Goal: Task Accomplishment & Management: Complete application form

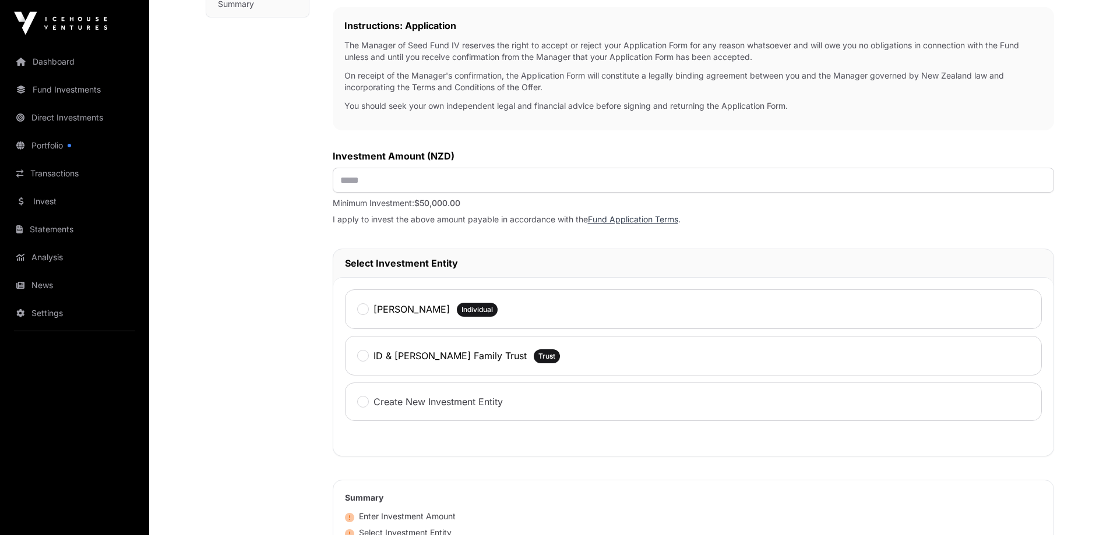
scroll to position [309, 0]
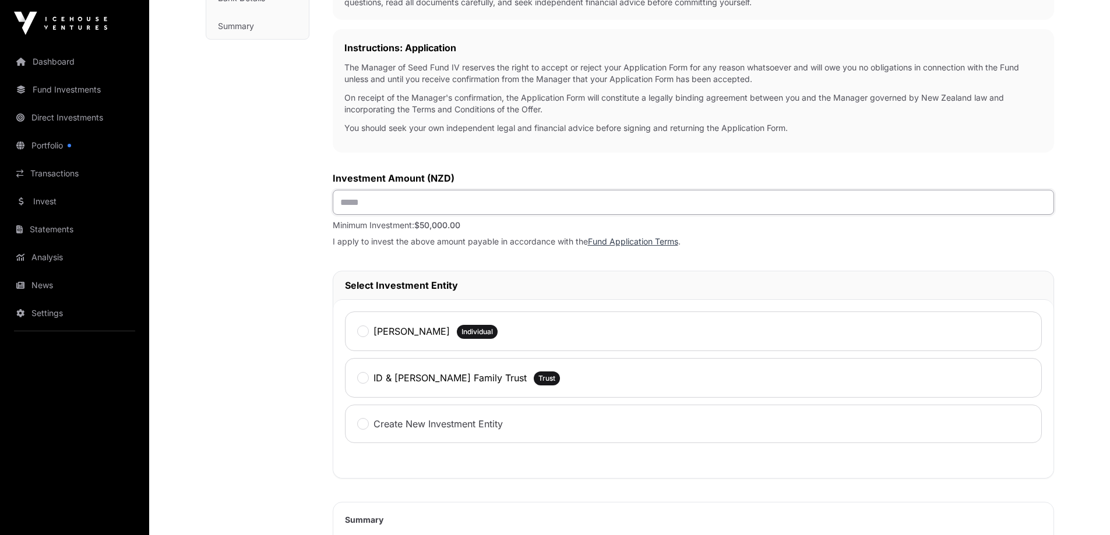
click at [358, 202] on input "text" at bounding box center [693, 202] width 721 height 25
type input "*******"
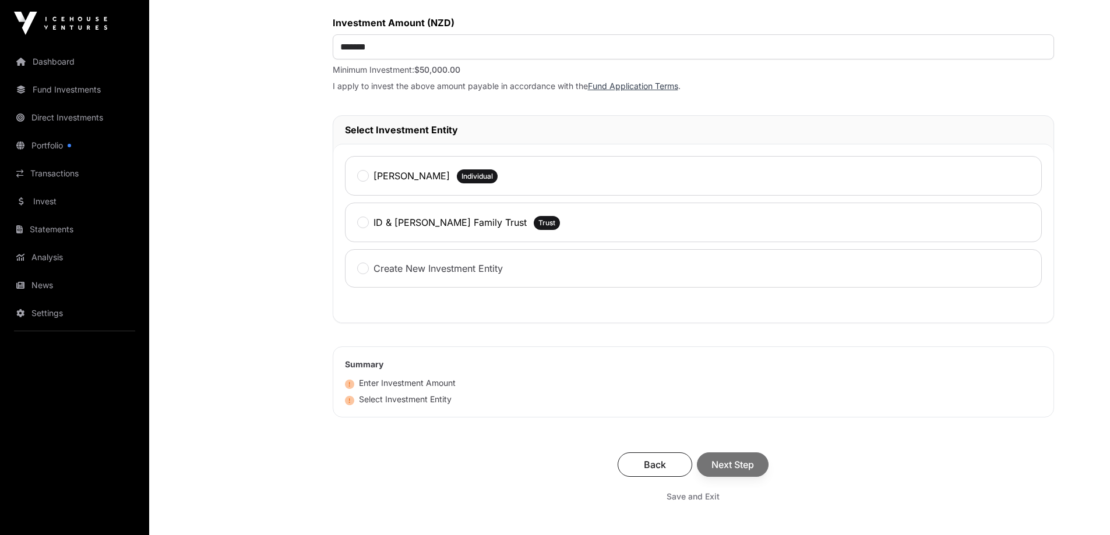
click at [719, 472] on div "Back Next Step" at bounding box center [693, 465] width 698 height 24
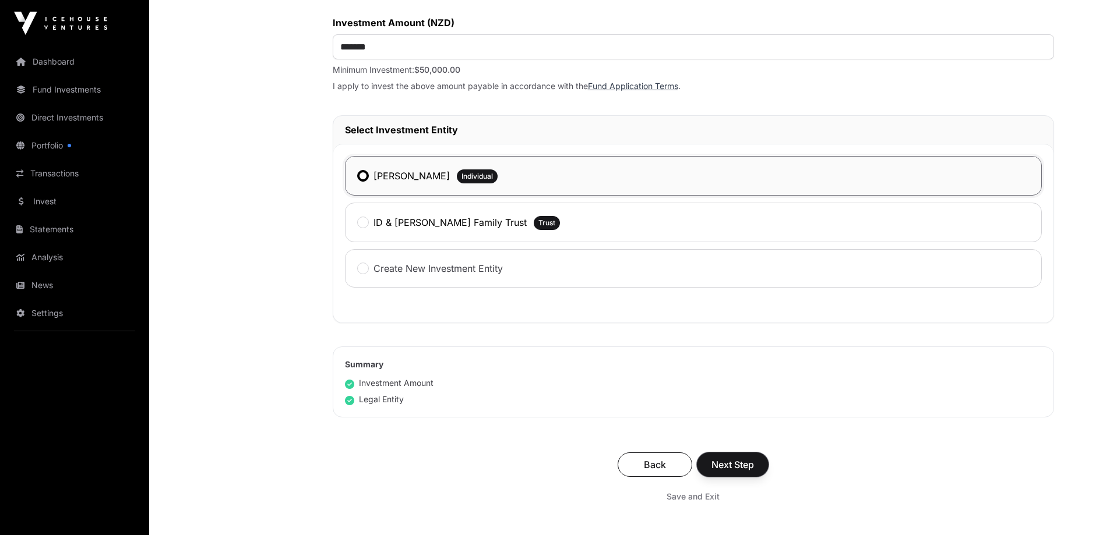
click at [721, 470] on span "Next Step" at bounding box center [732, 465] width 43 height 14
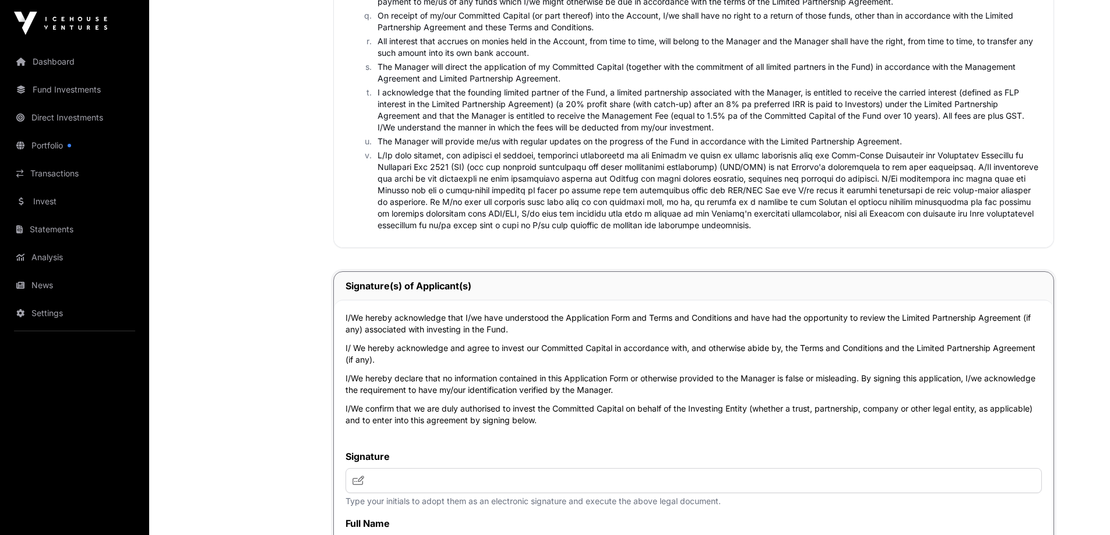
scroll to position [2330, 0]
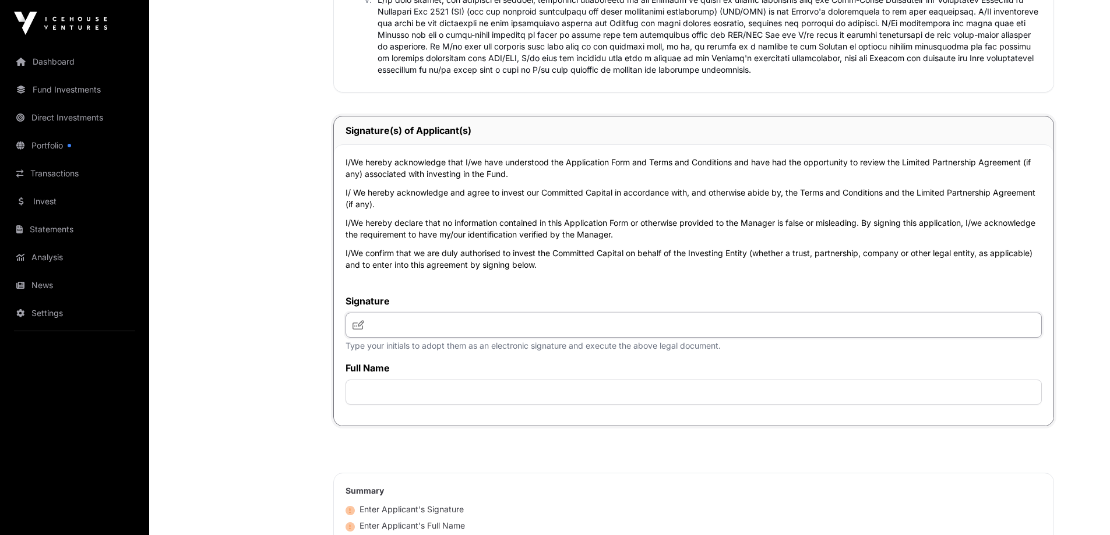
click at [431, 330] on input "text" at bounding box center [693, 325] width 696 height 25
type input "***"
click at [380, 394] on input "text" at bounding box center [693, 392] width 696 height 25
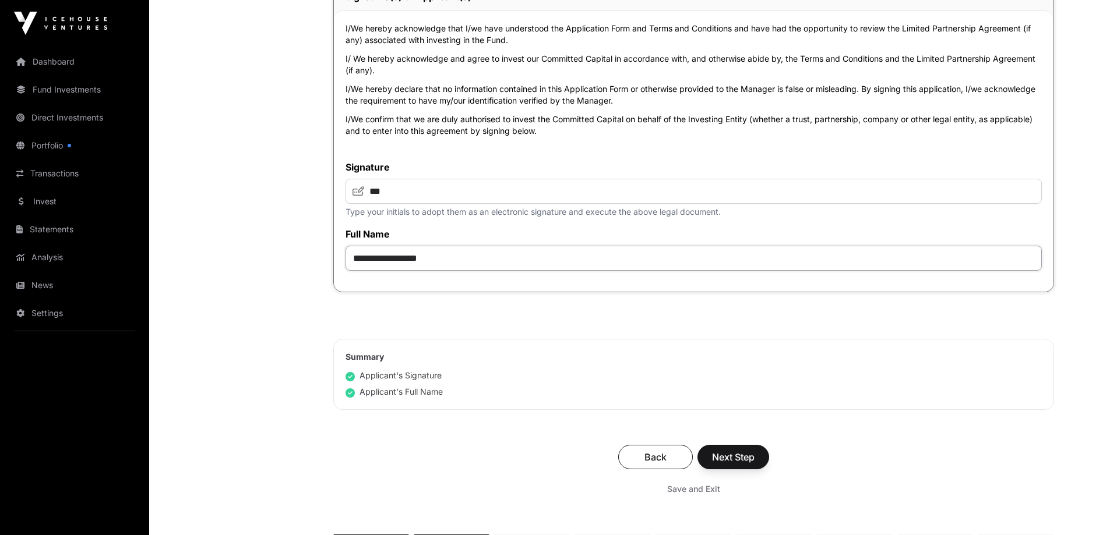
scroll to position [2486, 0]
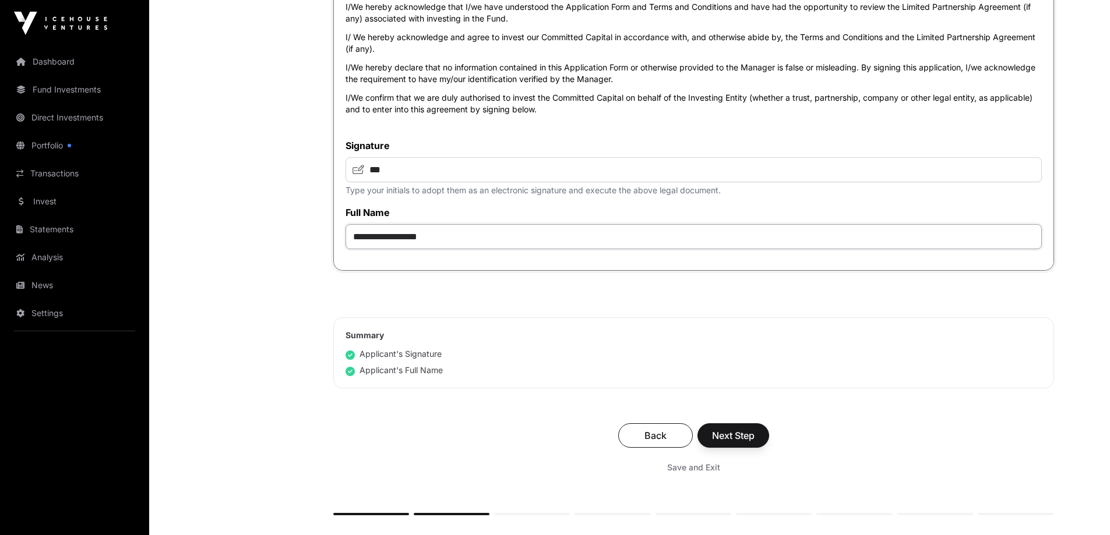
type input "**********"
click at [735, 447] on button "Next Step" at bounding box center [733, 436] width 72 height 24
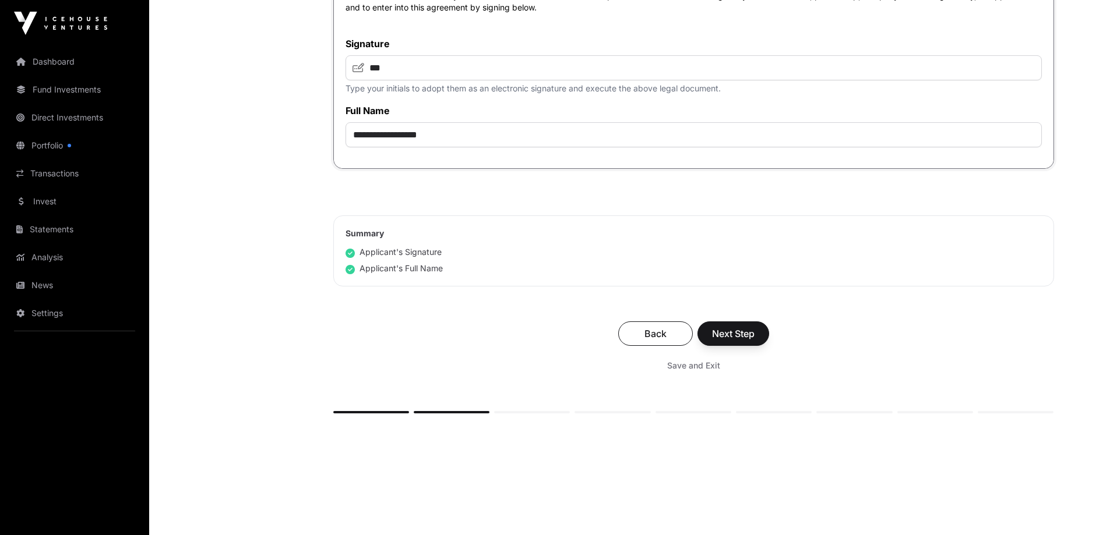
scroll to position [2614, 0]
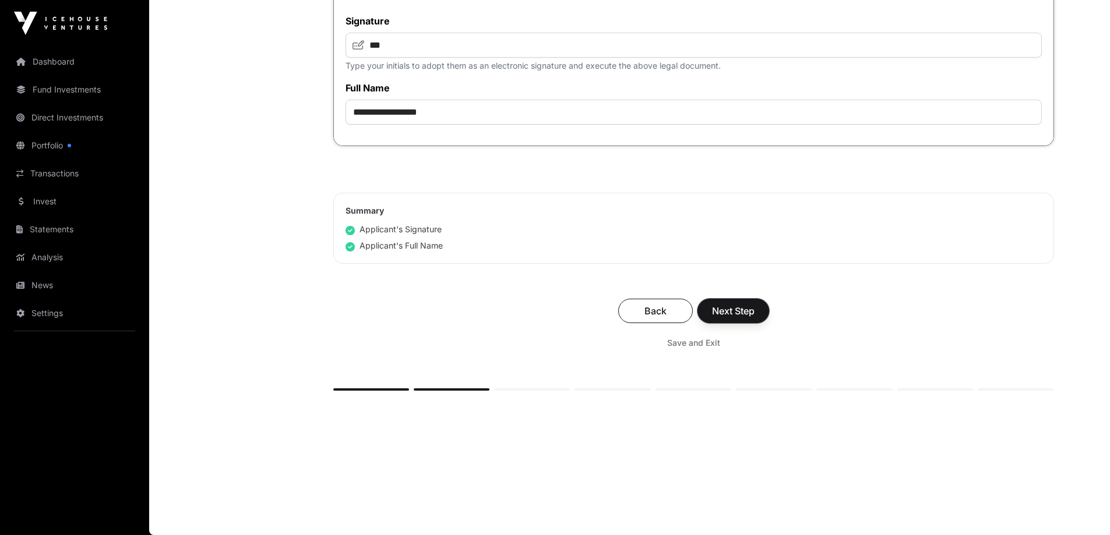
click at [719, 310] on span "Next Step" at bounding box center [733, 311] width 43 height 14
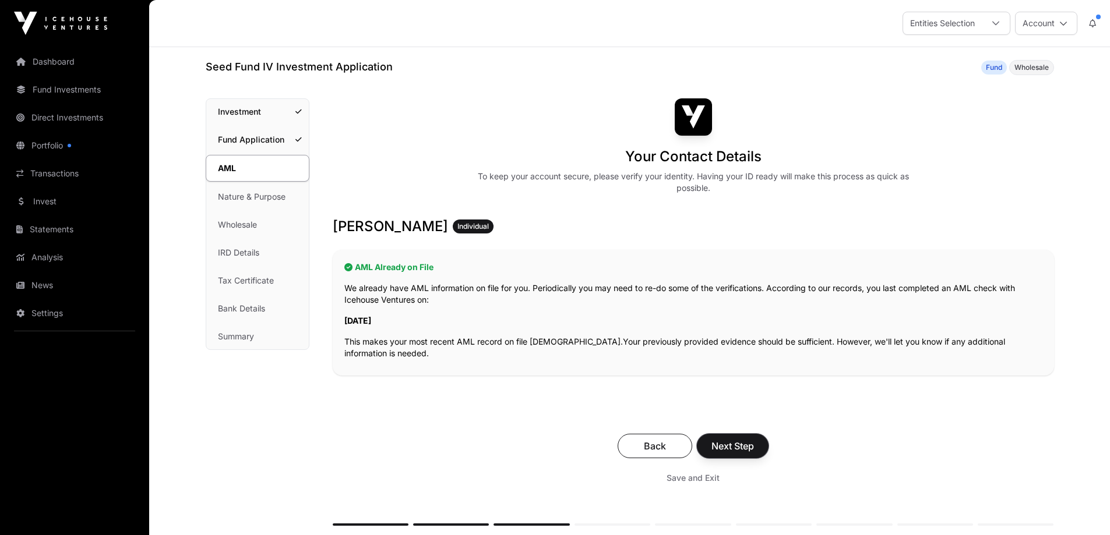
click at [739, 443] on span "Next Step" at bounding box center [732, 446] width 43 height 14
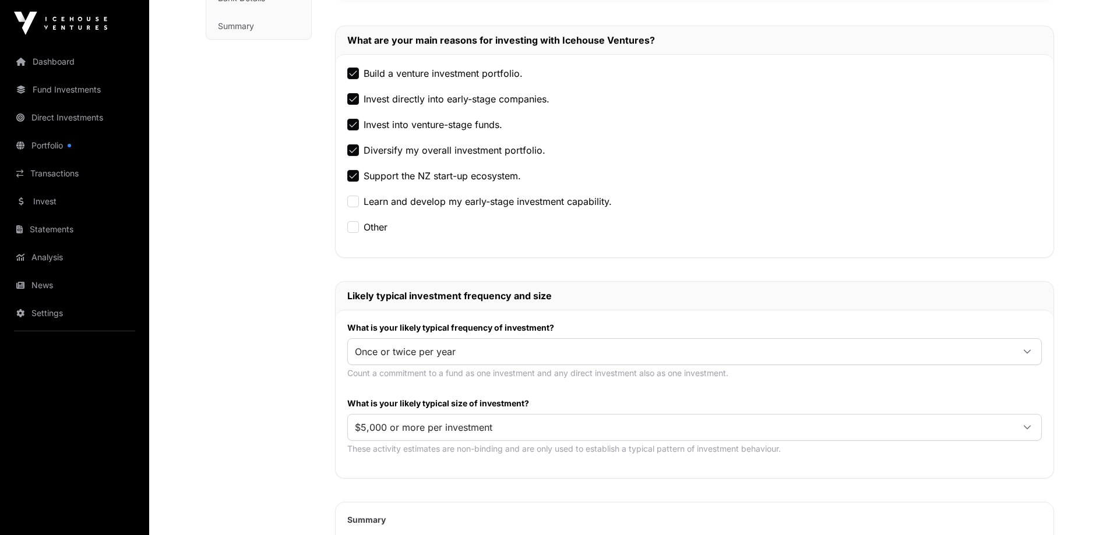
scroll to position [466, 0]
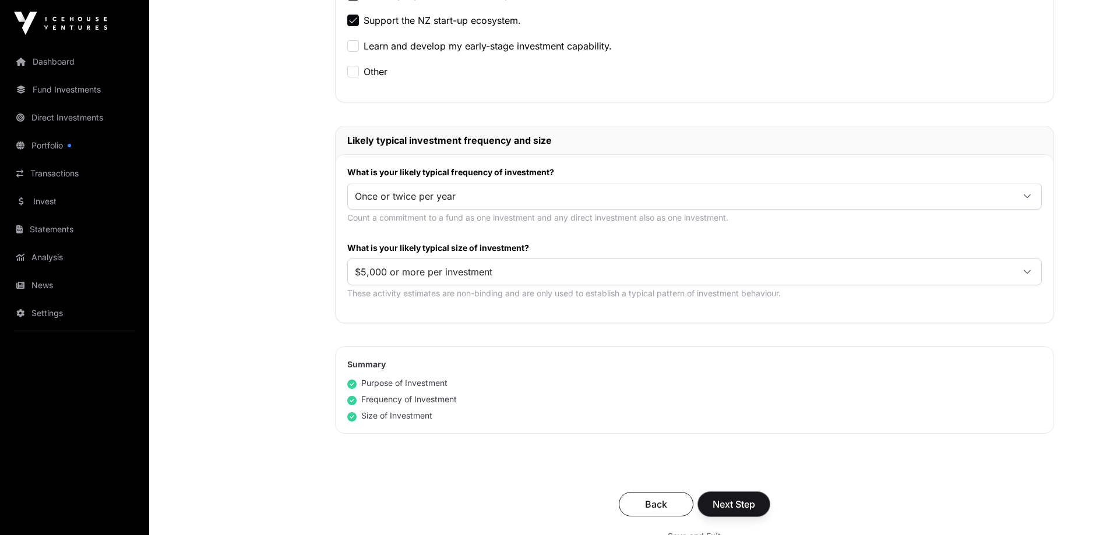
click at [738, 506] on span "Next Step" at bounding box center [733, 505] width 43 height 14
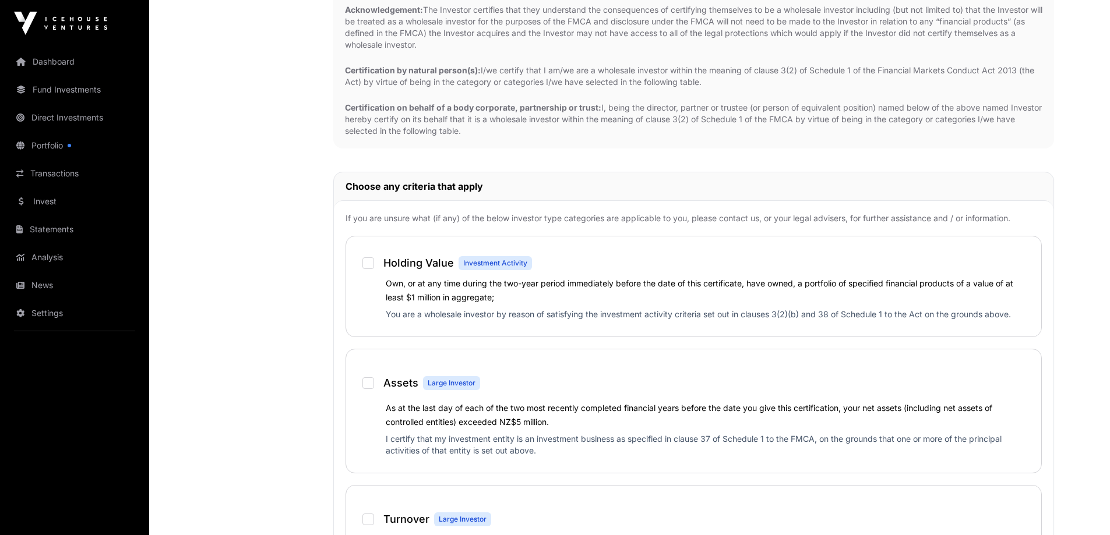
scroll to position [622, 0]
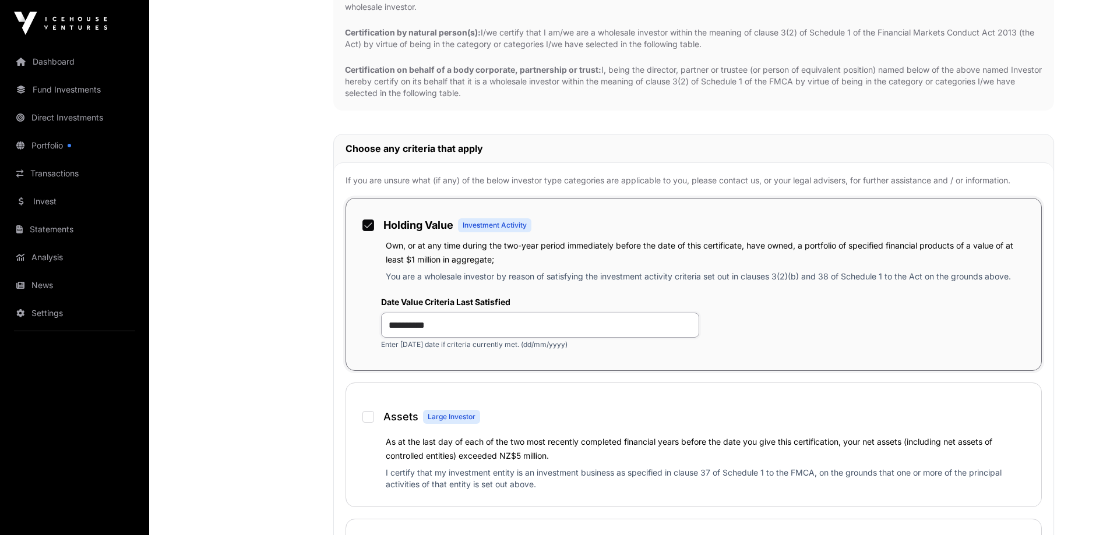
drag, startPoint x: 472, startPoint y: 326, endPoint x: 272, endPoint y: 326, distance: 200.4
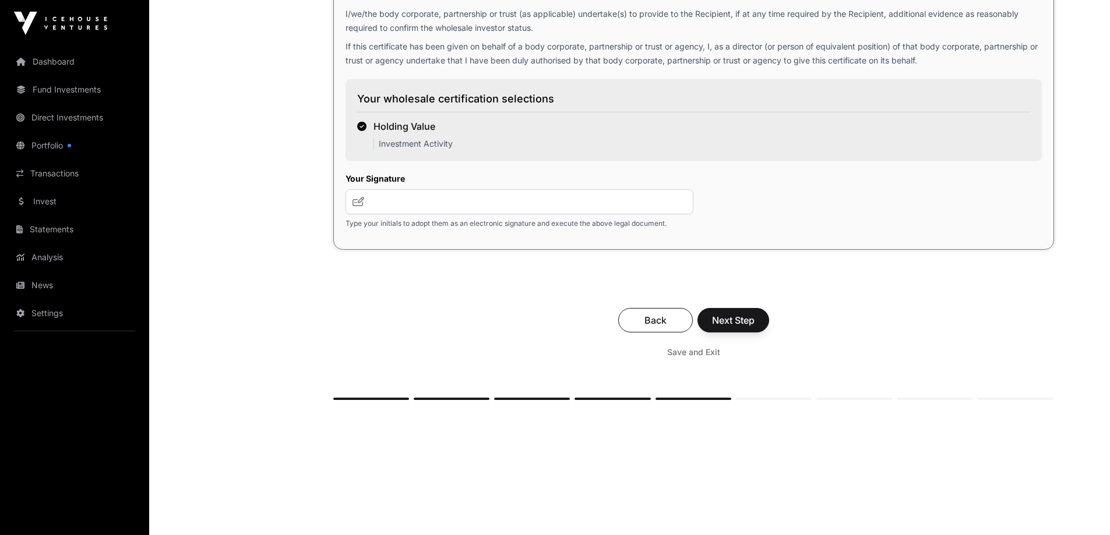
scroll to position [1990, 0]
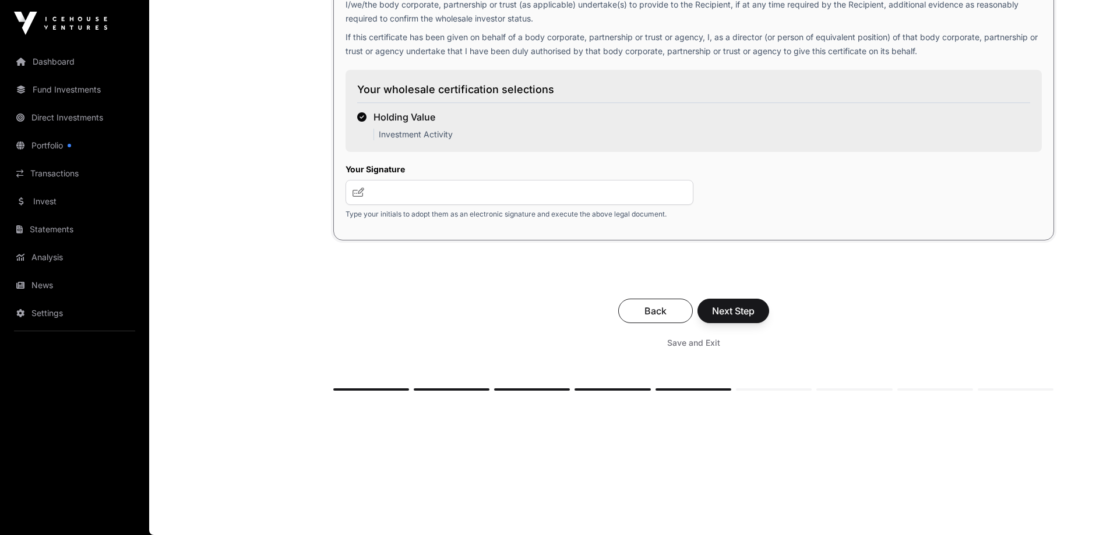
type input "**********"
click at [387, 193] on input "text" at bounding box center [519, 192] width 348 height 25
type input "***"
click at [742, 314] on span "Next Step" at bounding box center [733, 311] width 43 height 14
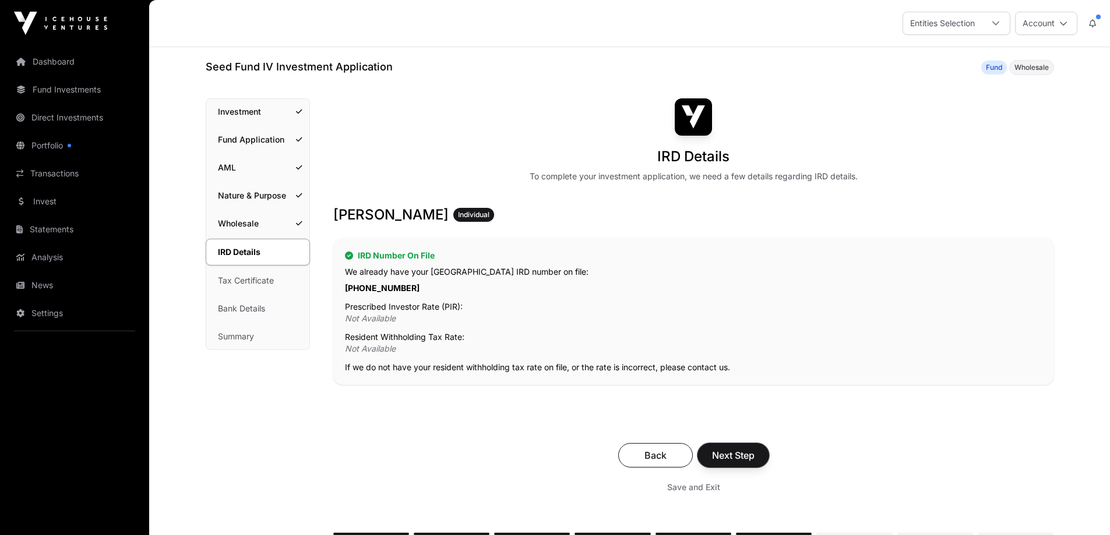
click at [722, 454] on span "Next Step" at bounding box center [733, 456] width 43 height 14
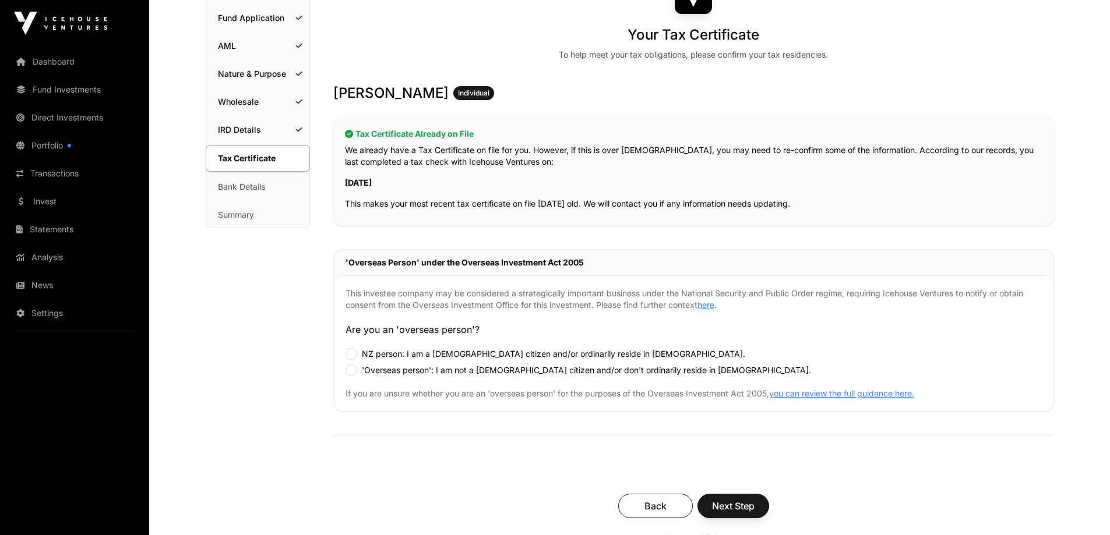
scroll to position [156, 0]
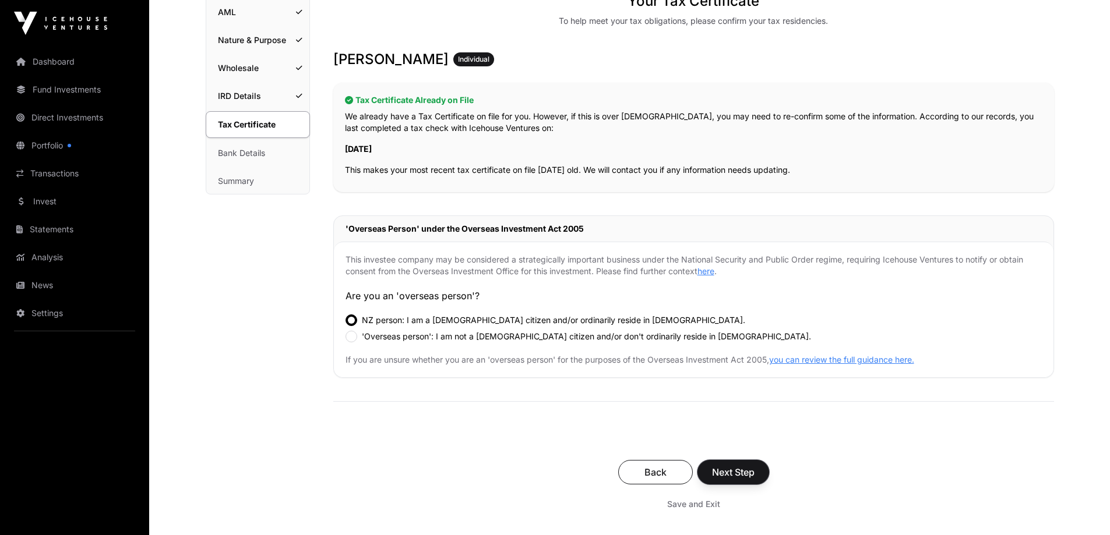
click at [745, 472] on span "Next Step" at bounding box center [733, 472] width 43 height 14
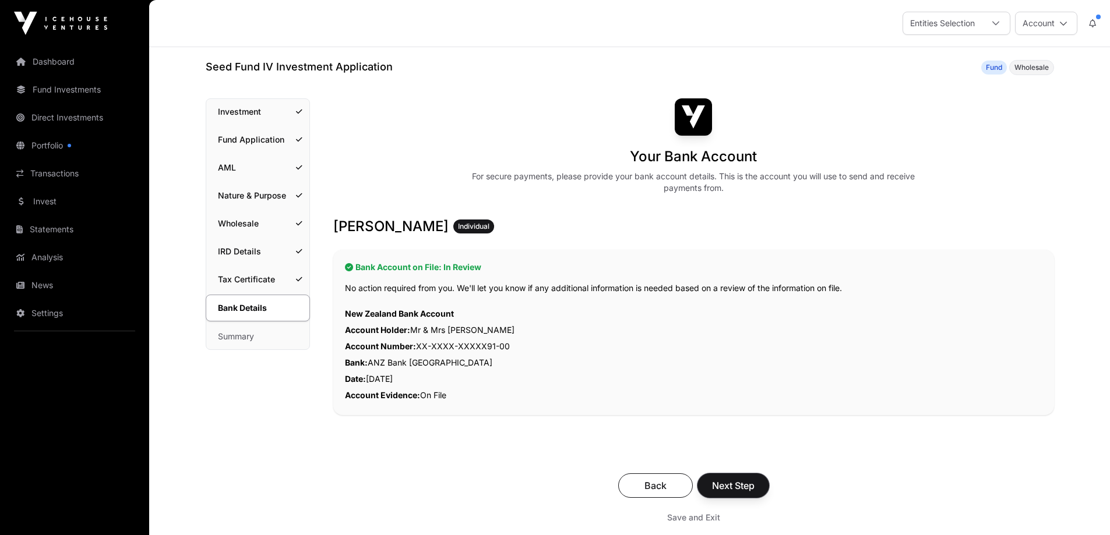
click at [735, 492] on span "Next Step" at bounding box center [733, 486] width 43 height 14
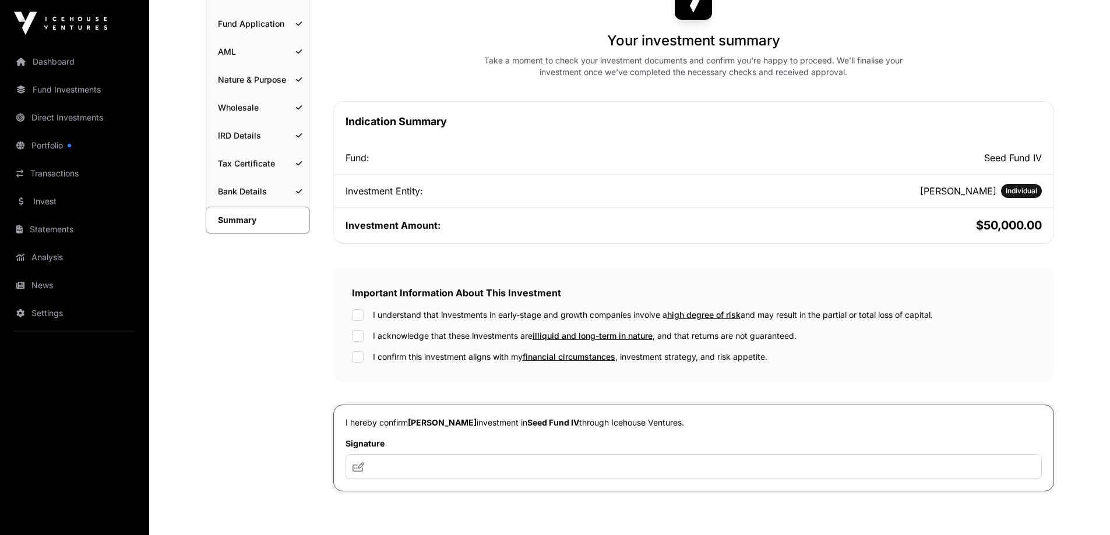
scroll to position [156, 0]
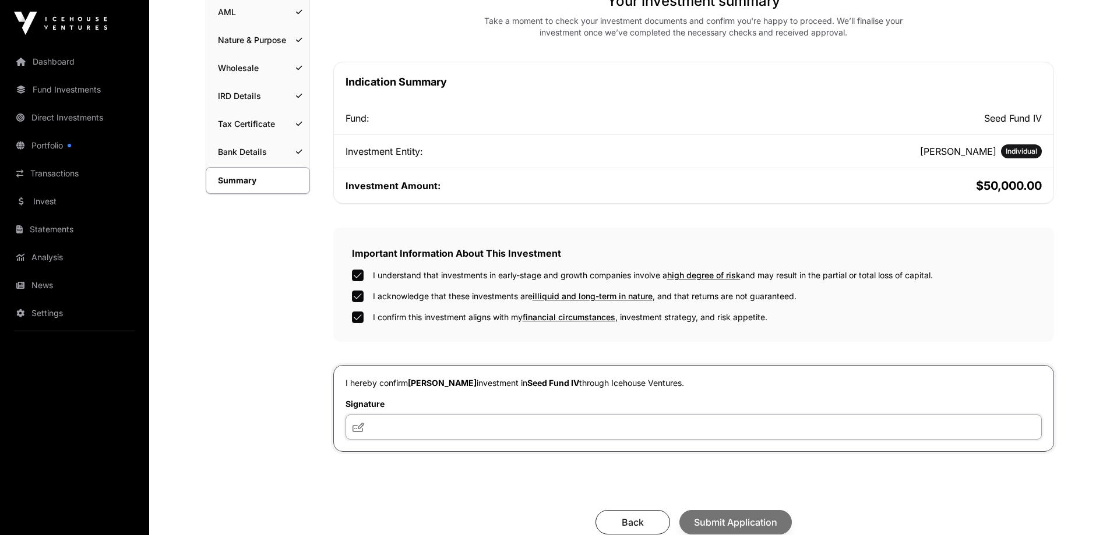
click at [365, 427] on input "text" at bounding box center [693, 427] width 696 height 25
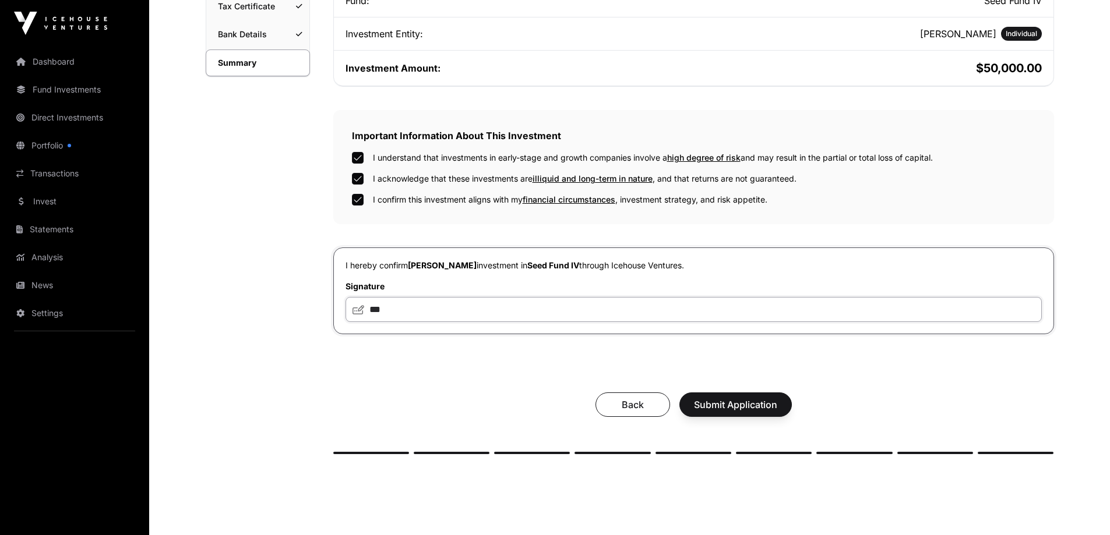
scroll to position [311, 0]
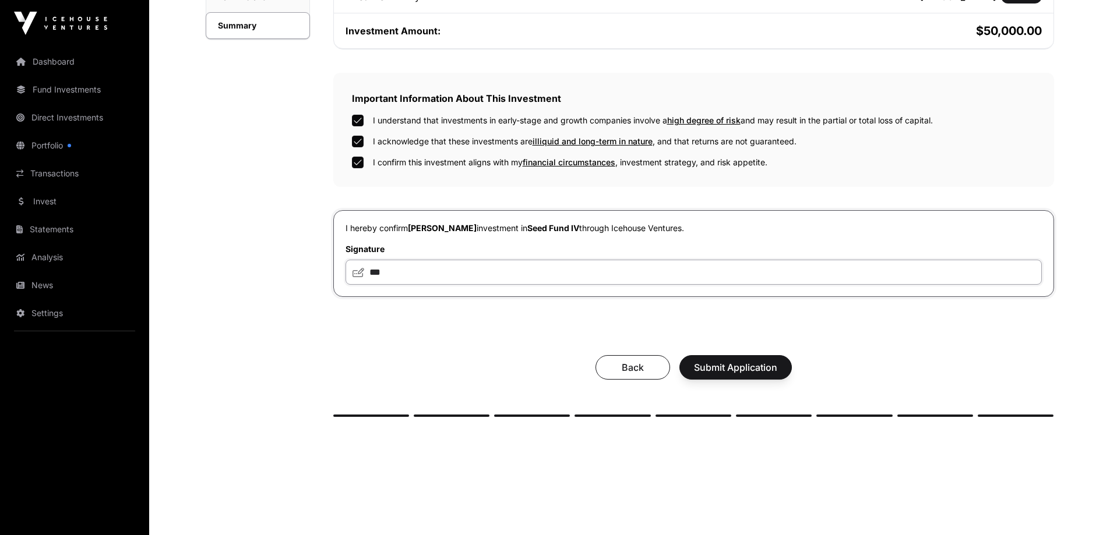
type input "***"
click at [726, 375] on span "Submit Application" at bounding box center [735, 368] width 83 height 14
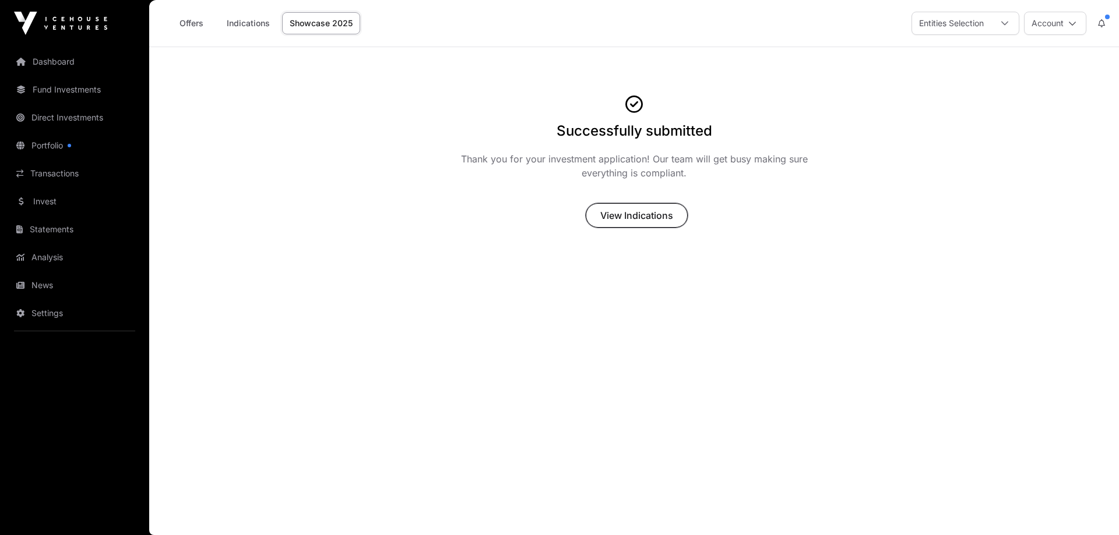
click at [625, 218] on span "View Indications" at bounding box center [636, 216] width 73 height 14
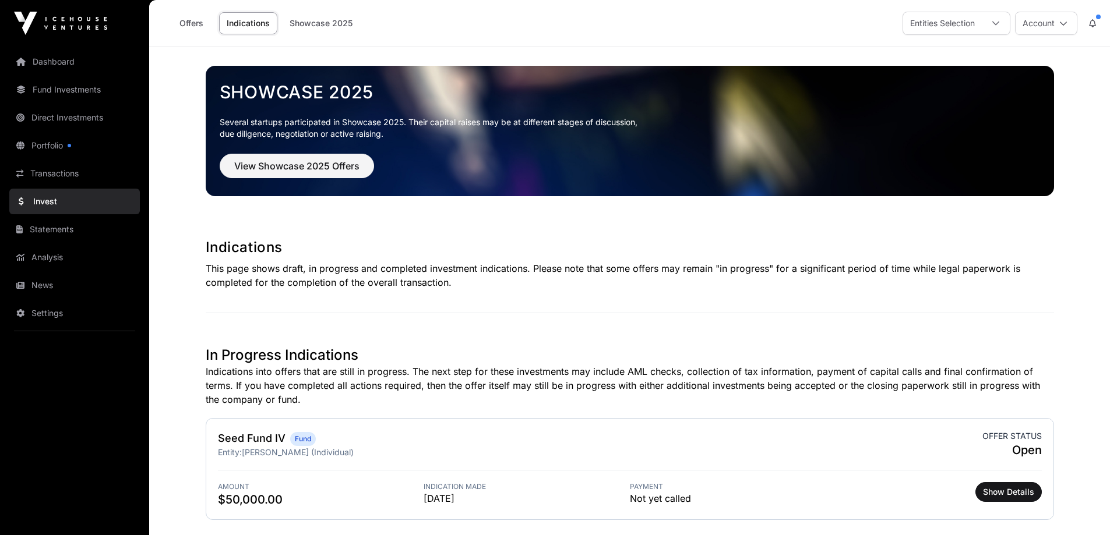
click at [1046, 27] on button "Account" at bounding box center [1046, 23] width 62 height 23
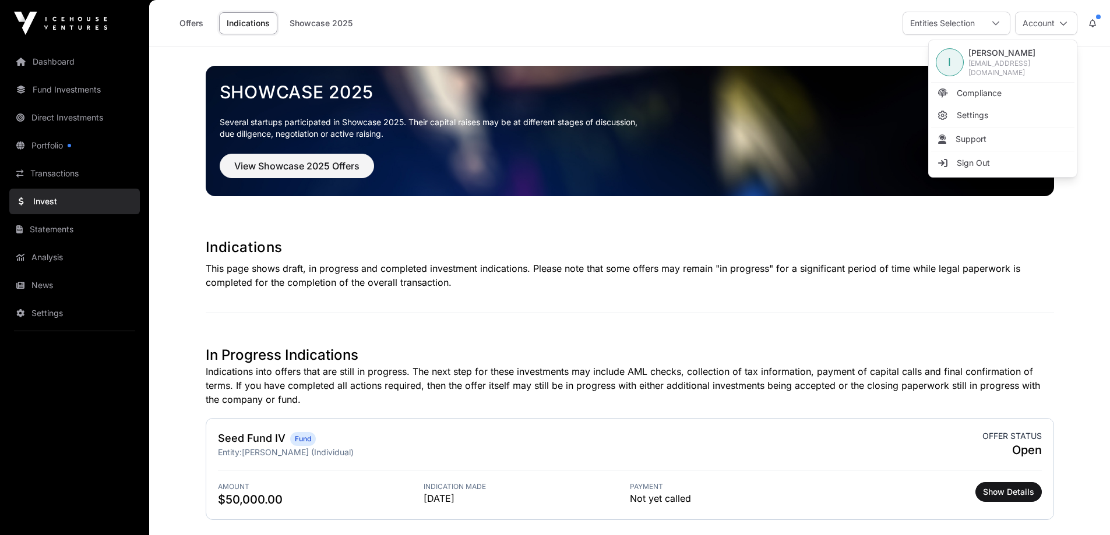
click at [975, 162] on span "Sign Out" at bounding box center [973, 163] width 33 height 12
